Goal: Information Seeking & Learning: Learn about a topic

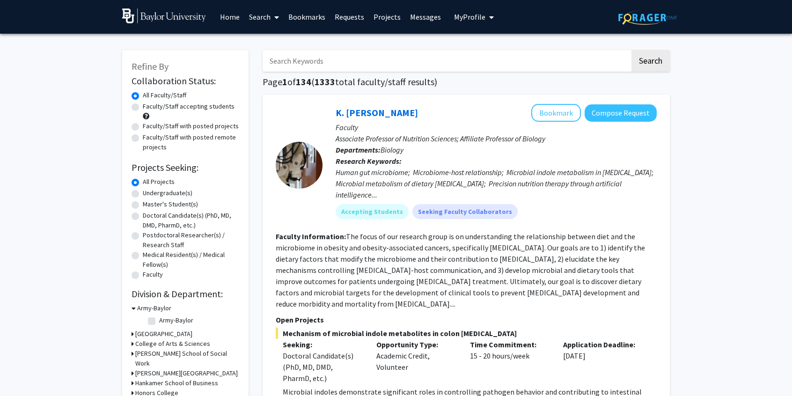
click at [465, 18] on span "My Profile" at bounding box center [469, 16] width 31 height 9
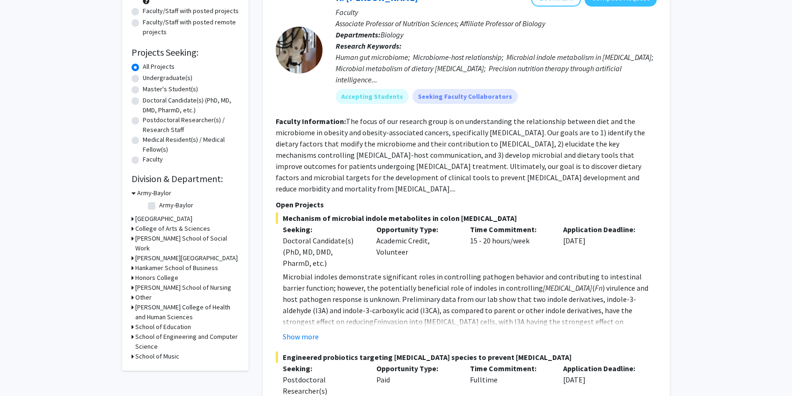
scroll to position [112, 0]
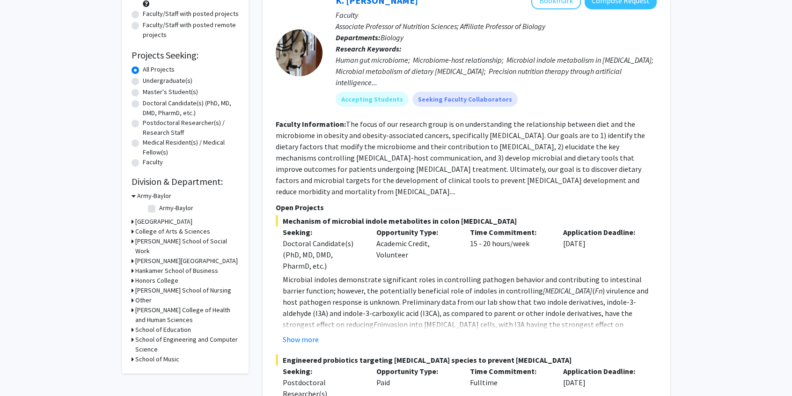
click at [164, 347] on h3 "School of Engineering and Computer Science" at bounding box center [187, 345] width 104 height 20
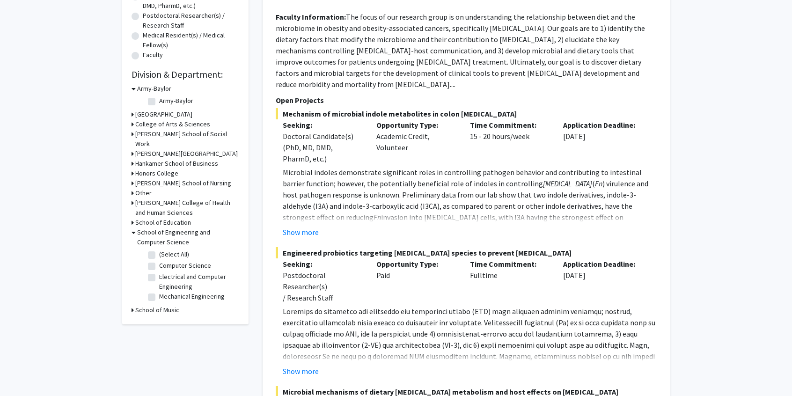
scroll to position [253, 0]
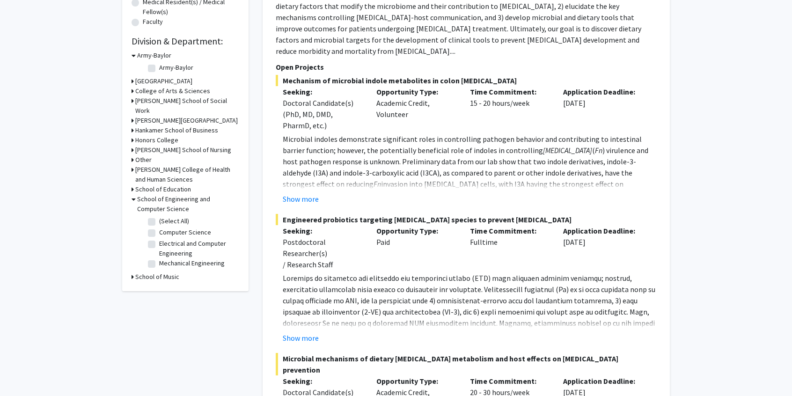
click at [154, 238] on fg-checkbox "Computer Science Computer Science" at bounding box center [192, 233] width 89 height 11
click at [159, 237] on label "Computer Science" at bounding box center [185, 233] width 52 height 10
click at [159, 234] on input "Computer Science" at bounding box center [162, 231] width 6 height 6
checkbox input "true"
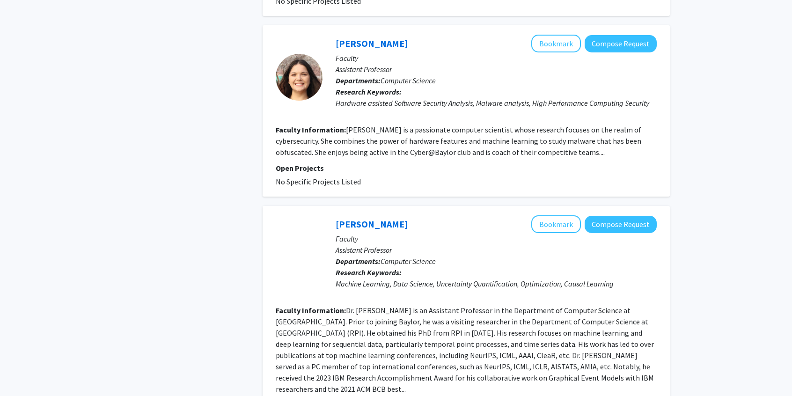
scroll to position [749, 0]
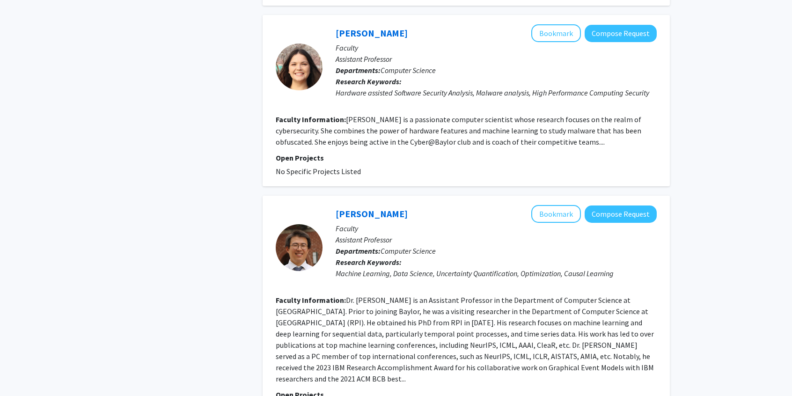
click at [285, 226] on div at bounding box center [299, 247] width 47 height 47
click at [345, 208] on link "[PERSON_NAME]" at bounding box center [372, 214] width 72 height 12
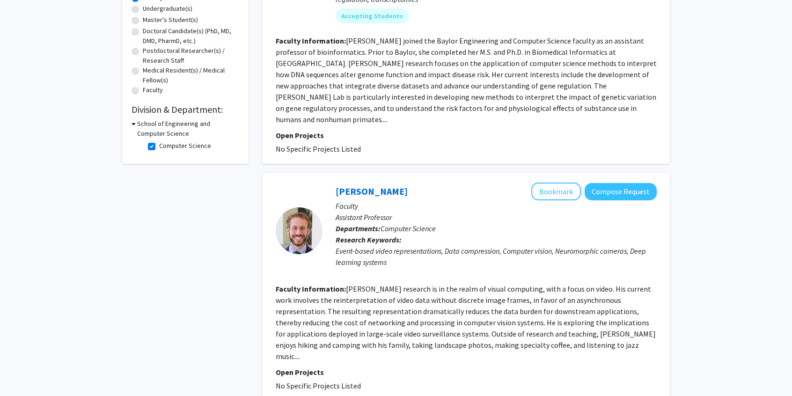
scroll to position [187, 0]
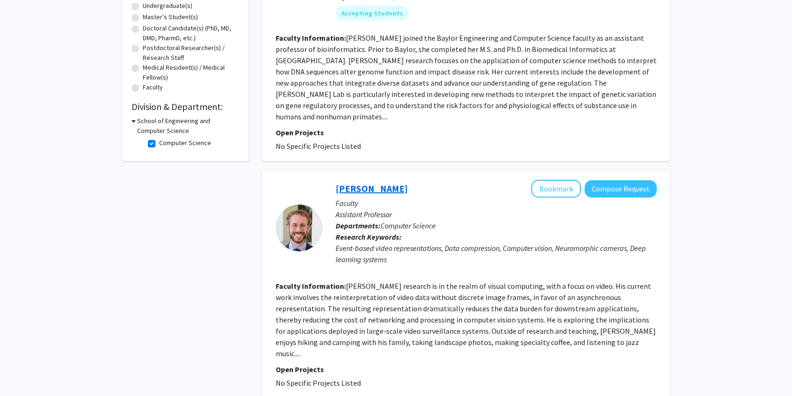
click at [380, 183] on link "[PERSON_NAME]" at bounding box center [372, 189] width 72 height 12
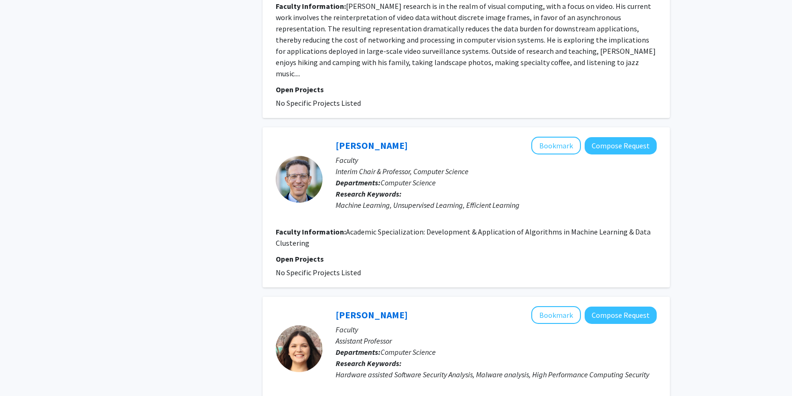
scroll to position [468, 0]
click at [349, 139] on link "[PERSON_NAME]" at bounding box center [372, 145] width 72 height 12
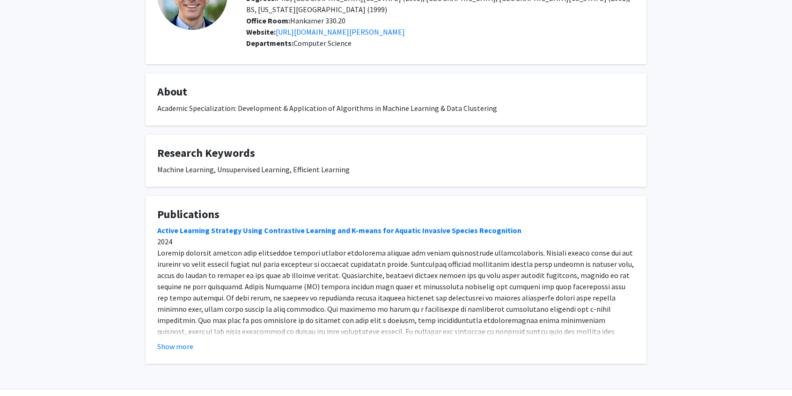
scroll to position [94, 0]
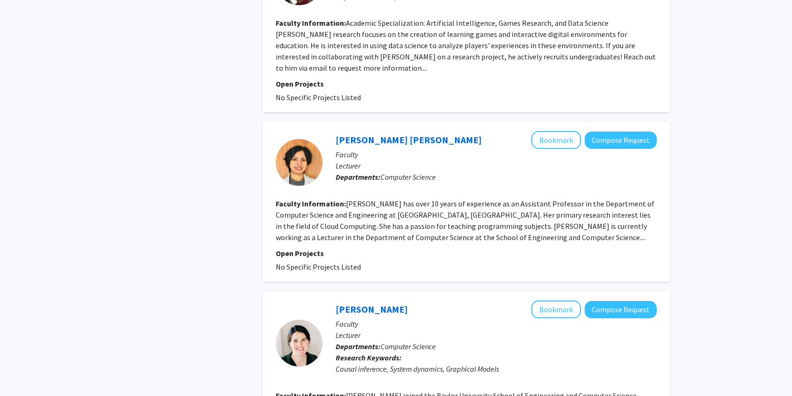
scroll to position [1217, 0]
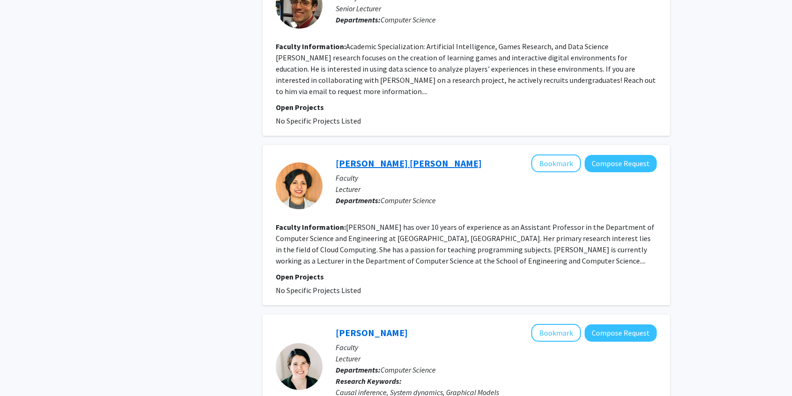
click at [387, 157] on link "[PERSON_NAME] [PERSON_NAME]" at bounding box center [409, 163] width 146 height 12
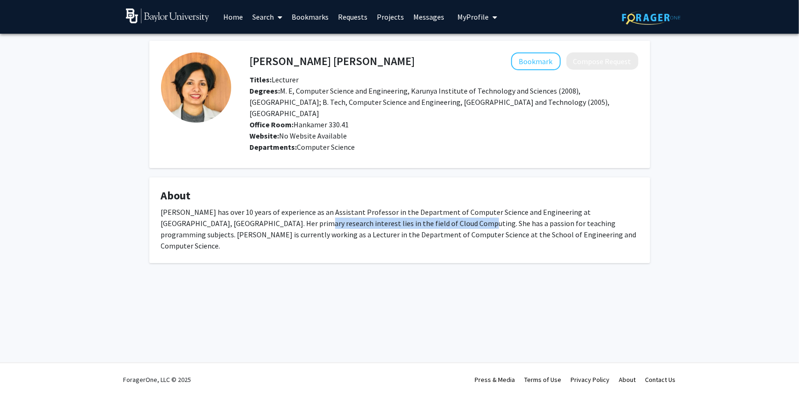
drag, startPoint x: 269, startPoint y: 212, endPoint x: 422, endPoint y: 210, distance: 153.1
click at [422, 210] on div "[PERSON_NAME] has over 10 years of experience as an Assistant Professor in the …" at bounding box center [400, 228] width 478 height 45
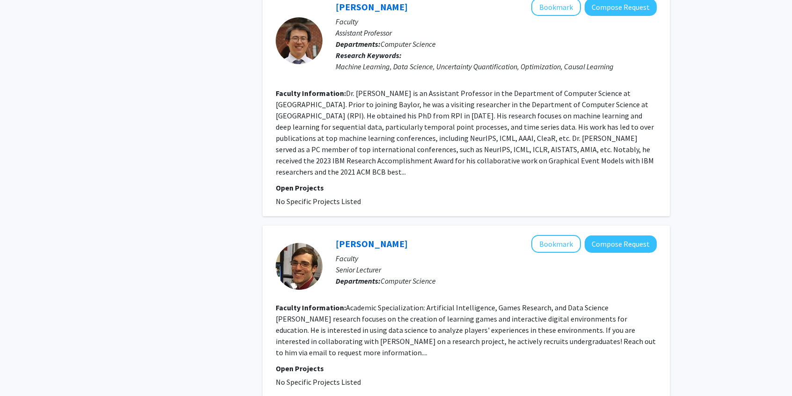
scroll to position [983, 0]
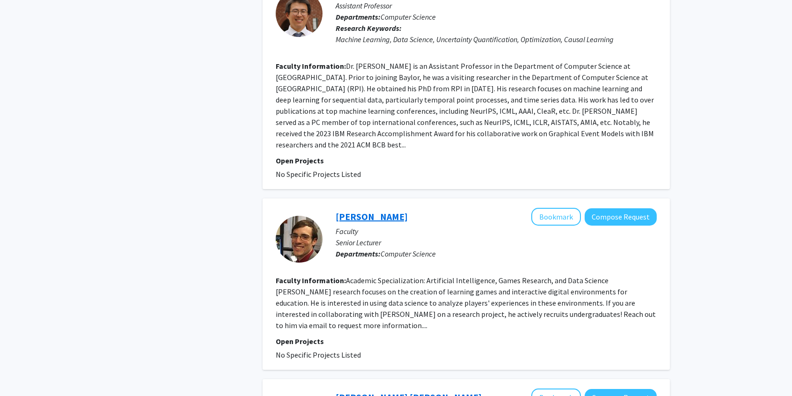
click at [359, 211] on link "[PERSON_NAME]" at bounding box center [372, 217] width 72 height 12
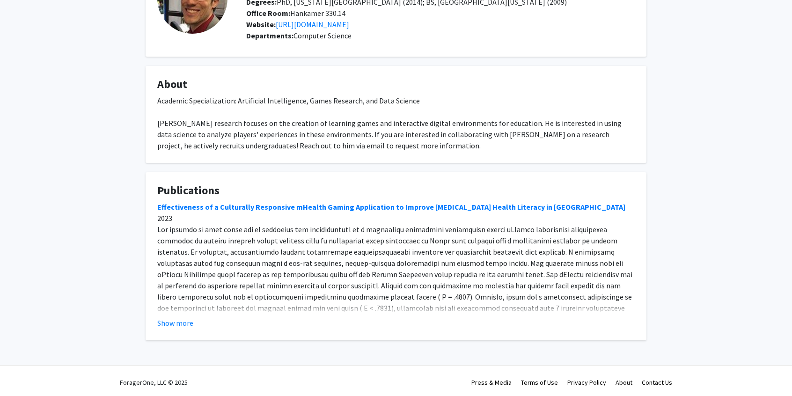
scroll to position [91, 0]
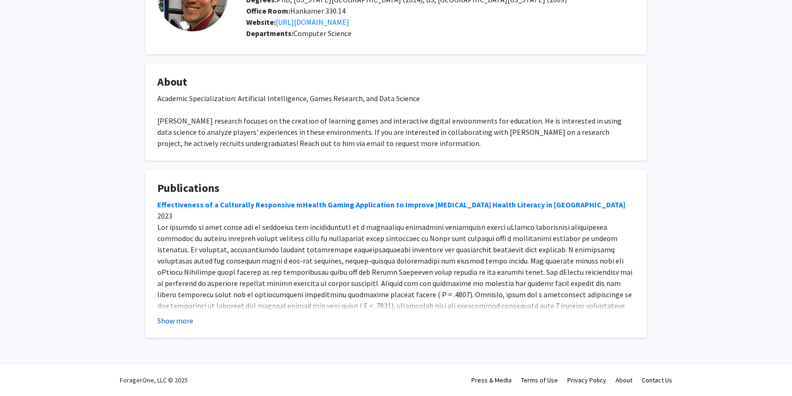
click at [181, 321] on button "Show more" at bounding box center [175, 320] width 36 height 11
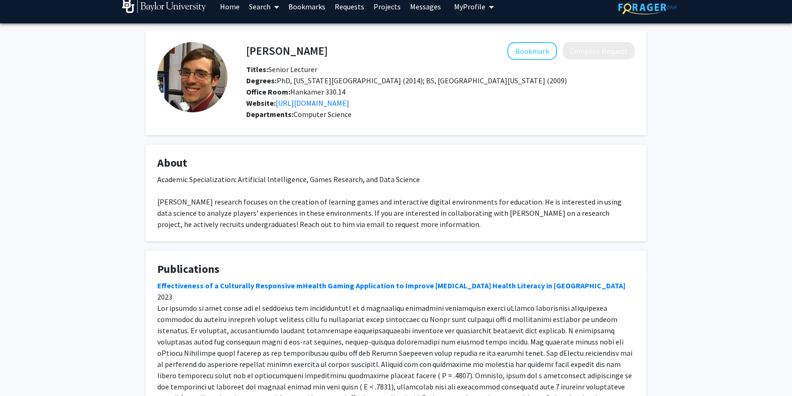
scroll to position [0, 0]
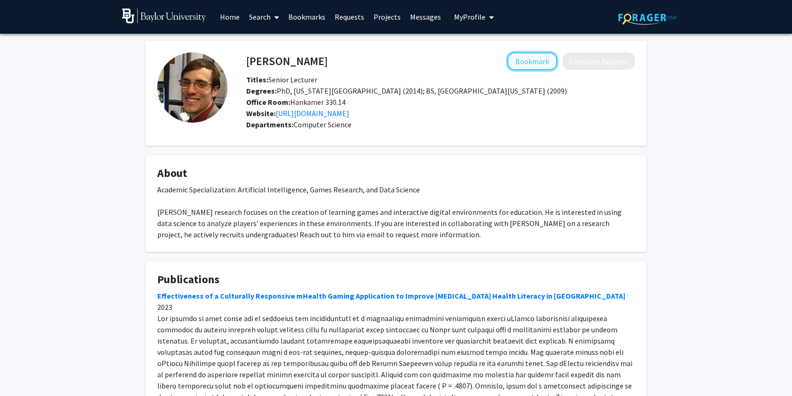
click at [550, 62] on button "Bookmark" at bounding box center [533, 61] width 50 height 18
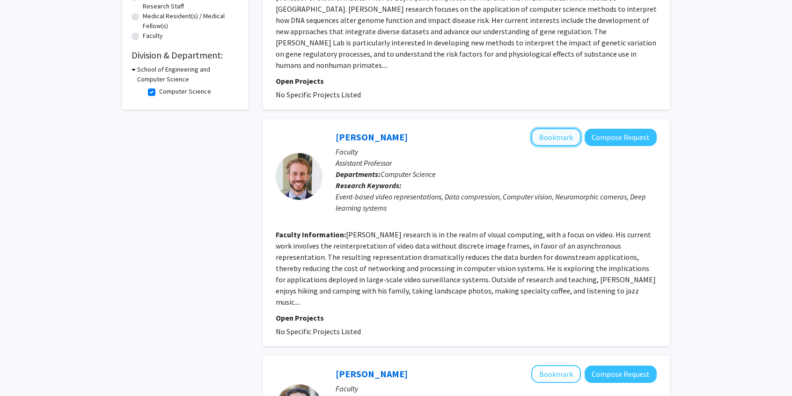
click at [549, 128] on button "Bookmark" at bounding box center [556, 137] width 50 height 18
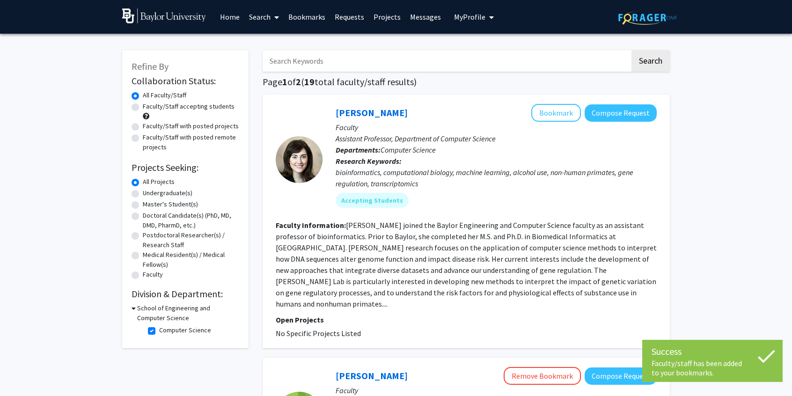
click at [229, 18] on link "Home" at bounding box center [229, 16] width 29 height 33
